Goal: Task Accomplishment & Management: Manage account settings

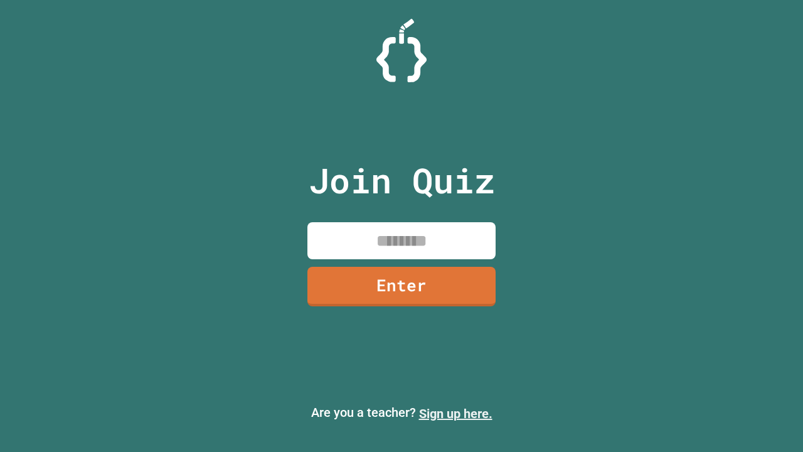
click at [455, 413] on link "Sign up here." at bounding box center [455, 413] width 73 height 15
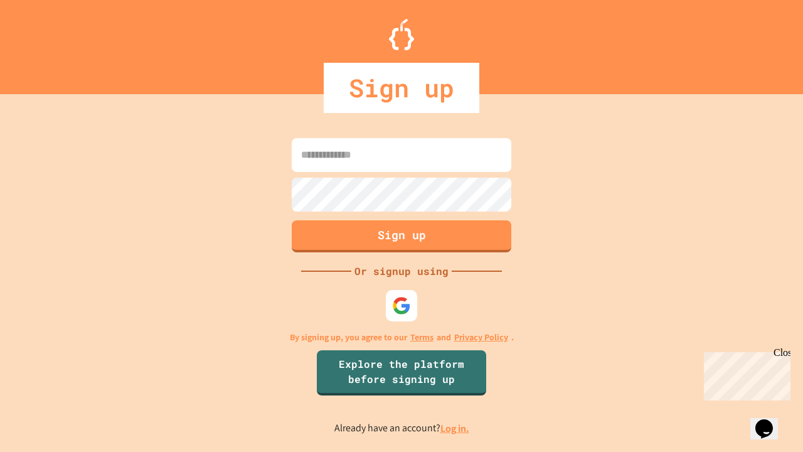
click at [455, 428] on link "Log in." at bounding box center [454, 427] width 29 height 13
